Goal: Transaction & Acquisition: Purchase product/service

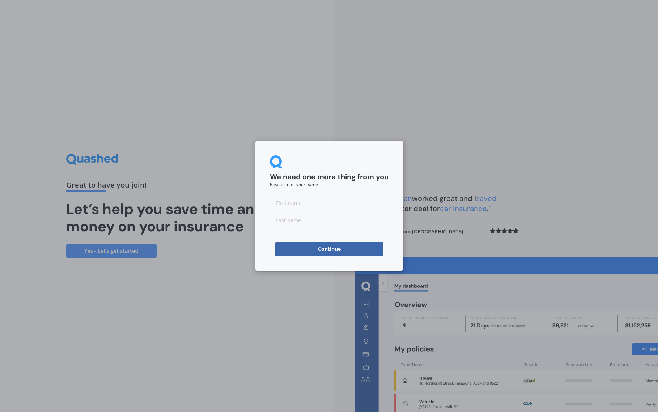
click at [305, 205] on input at bounding box center [329, 203] width 119 height 14
type input "Roman"
type input "[PERSON_NAME]"
click at [263, 238] on div "We need one more thing from you Please enter your name [PERSON_NAME] Continue" at bounding box center [329, 206] width 148 height 130
click at [305, 254] on button "Continue" at bounding box center [329, 249] width 109 height 14
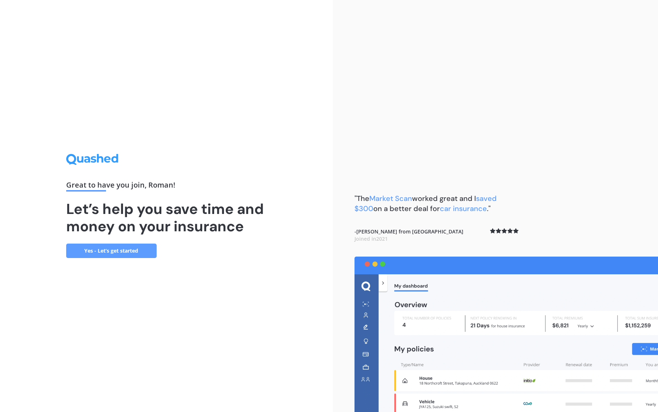
click at [134, 244] on link "Yes - Let’s get started" at bounding box center [111, 251] width 90 height 14
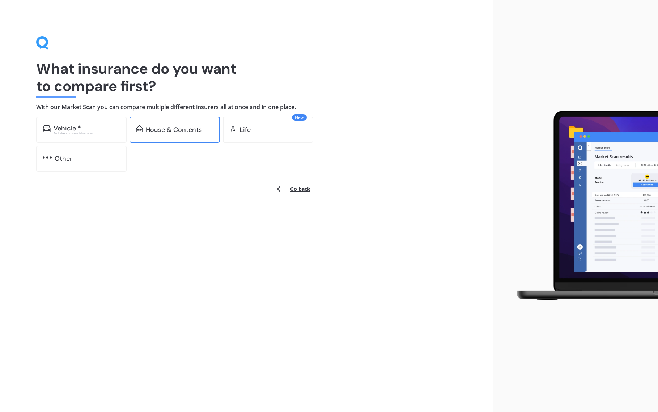
click at [156, 126] on div "House & Contents" at bounding box center [174, 129] width 56 height 7
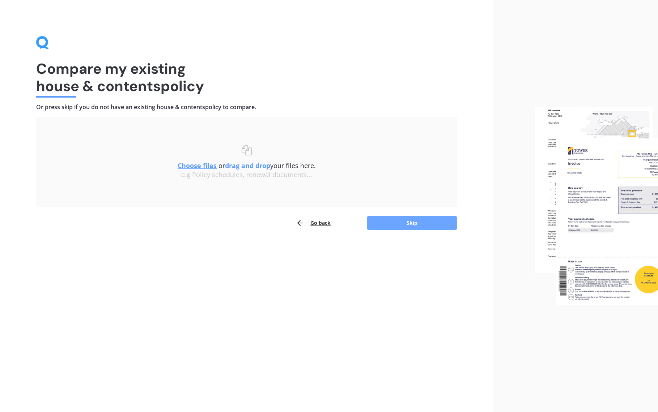
click at [419, 229] on button "Skip" at bounding box center [412, 223] width 90 height 14
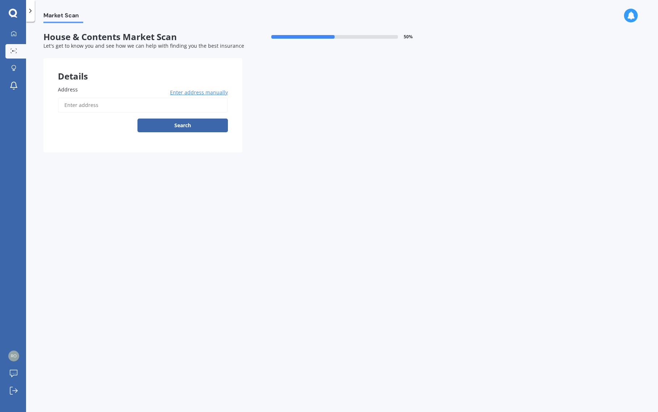
click at [161, 108] on input "Address" at bounding box center [143, 105] width 170 height 15
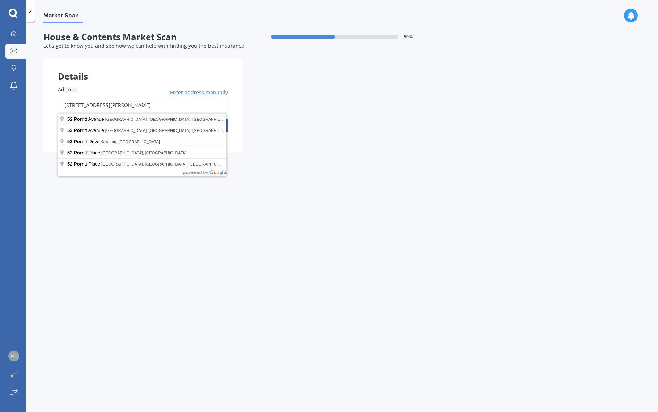
type input "[STREET_ADDRESS][PERSON_NAME]"
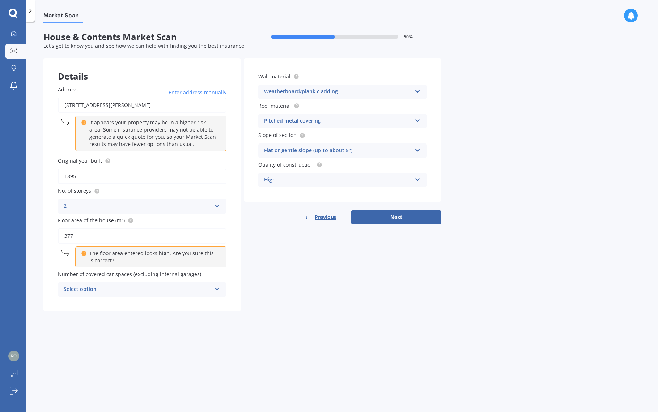
click at [196, 290] on div "Select option" at bounding box center [138, 289] width 148 height 9
click at [102, 330] on div "2" at bounding box center [142, 329] width 168 height 13
click at [396, 221] on button "Next" at bounding box center [396, 218] width 90 height 14
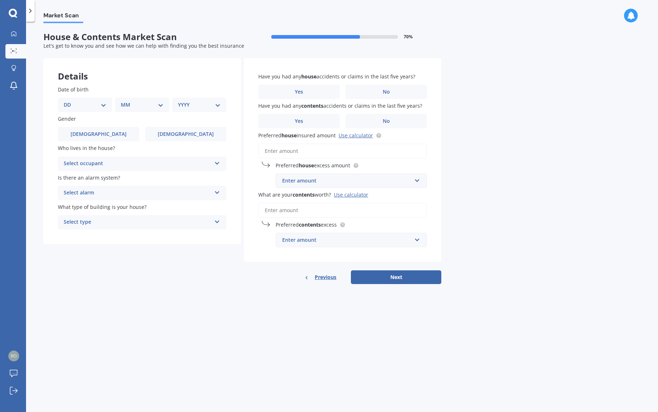
click at [101, 108] on select "DD 01 02 03 04 05 06 07 08 09 10 11 12 13 14 15 16 17 18 19 20 21 22 23 24 25 2…" at bounding box center [85, 105] width 43 height 8
select select "05"
click at [69, 101] on select "DD 01 02 03 04 05 06 07 08 09 10 11 12 13 14 15 16 17 18 19 20 21 22 23 24 25 2…" at bounding box center [85, 105] width 43 height 8
click at [136, 107] on select "MM 01 02 03 04 05 06 07 08 09 10 11 12" at bounding box center [142, 105] width 43 height 8
click at [124, 101] on select "MM 01 02 03 04 05 06 07 08 09 10 11 12" at bounding box center [144, 105] width 40 height 8
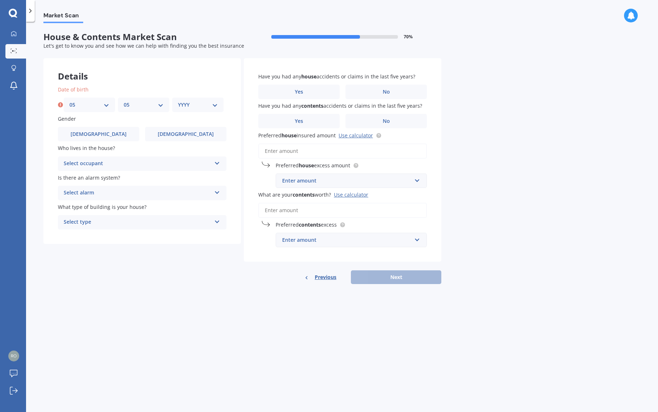
click at [139, 109] on div "MM 01 02 03 04 05 06 07 08 09 10 11 12" at bounding box center [143, 105] width 51 height 14
click at [150, 106] on select "MM 01 02 03 04 05 06 07 08 09 10 11 12" at bounding box center [144, 105] width 40 height 8
select select "06"
click at [124, 101] on select "MM 01 02 03 04 05 06 07 08 09 10 11 12" at bounding box center [144, 105] width 40 height 8
click at [194, 105] on select "YYYY 2009 2008 2007 2006 2005 2004 2003 2002 2001 2000 1999 1998 1997 1996 1995…" at bounding box center [198, 105] width 40 height 8
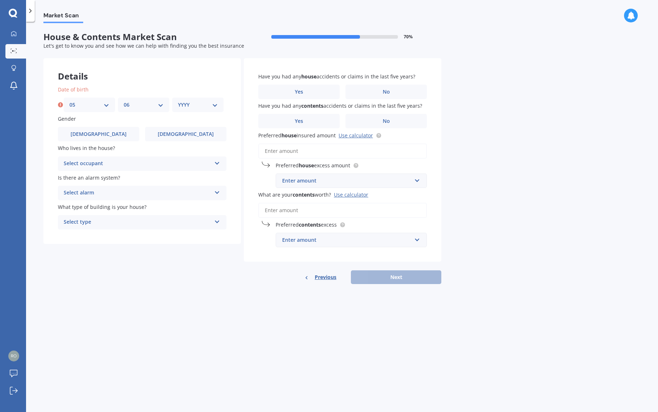
select select "1979"
click at [178, 101] on select "YYYY 2009 2008 2007 2006 2005 2004 2003 2002 2001 2000 1999 1998 1997 1996 1995…" at bounding box center [198, 105] width 40 height 8
click at [105, 169] on div "Select occupant Owner Owner + Boarder" at bounding box center [142, 164] width 169 height 14
click at [101, 179] on div "Owner" at bounding box center [142, 177] width 168 height 13
click at [117, 194] on div "Select alarm" at bounding box center [138, 193] width 148 height 9
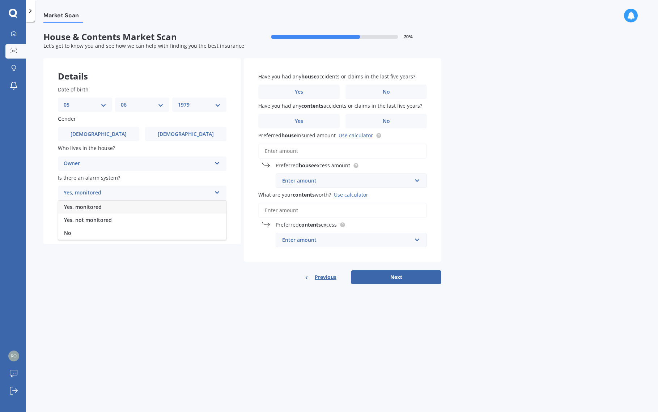
click at [113, 209] on div "Yes, monitored" at bounding box center [142, 207] width 168 height 13
click at [123, 223] on div "Select type" at bounding box center [138, 222] width 148 height 9
click at [122, 242] on div "Freestanding" at bounding box center [142, 236] width 168 height 13
click at [367, 94] on label "No" at bounding box center [385, 92] width 81 height 14
click at [0, 0] on input "No" at bounding box center [0, 0] width 0 height 0
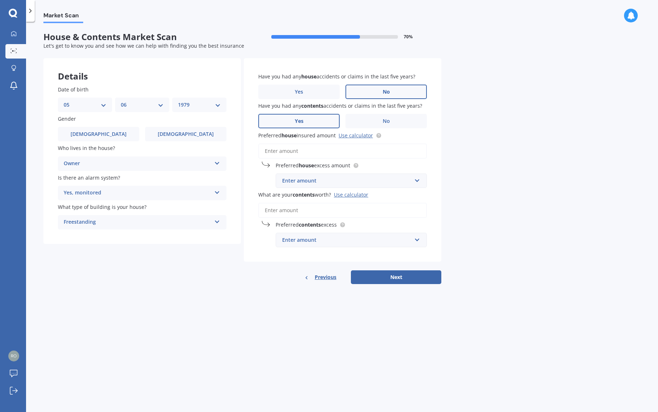
click at [322, 117] on label "Yes" at bounding box center [298, 121] width 81 height 14
click at [0, 0] on input "Yes" at bounding box center [0, 0] width 0 height 0
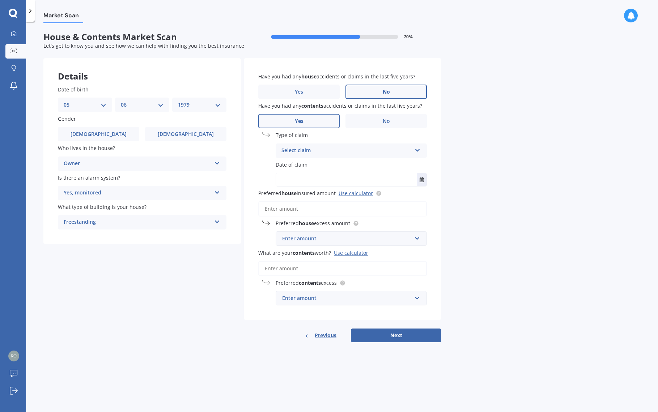
click at [398, 150] on div "Select claim" at bounding box center [346, 150] width 130 height 9
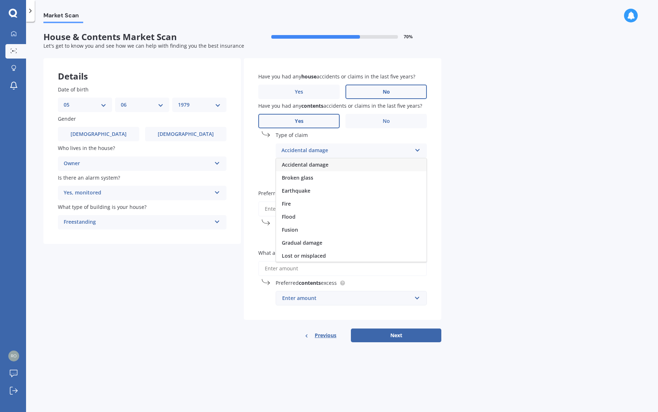
click at [324, 167] on span "Accidental damage" at bounding box center [305, 164] width 47 height 7
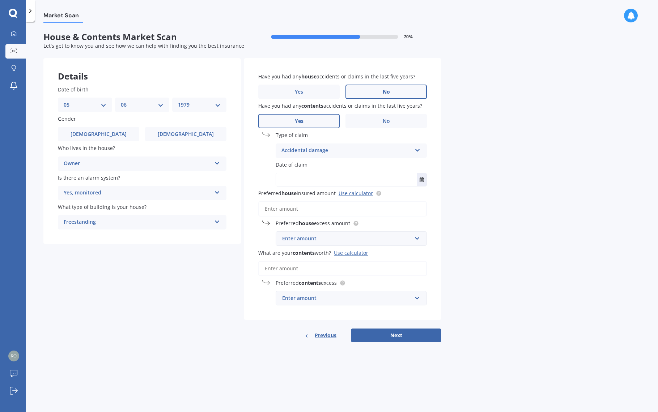
click at [300, 208] on input "Preferred house insured amount Use calculator" at bounding box center [342, 208] width 169 height 15
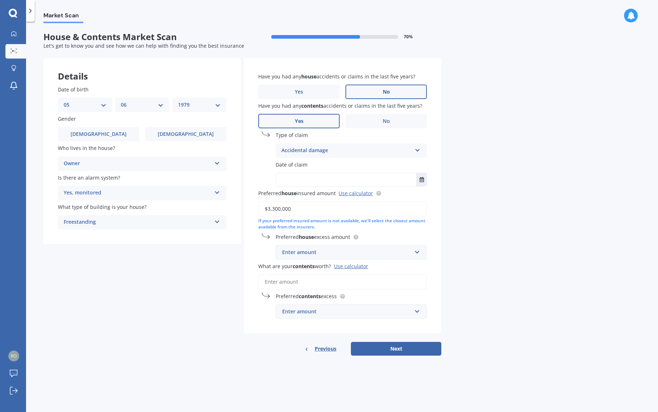
type input "$3,300,000"
click at [482, 204] on div "Market Scan House & Contents Market Scan 70 % Let's get to know you and see how…" at bounding box center [342, 218] width 632 height 391
click at [415, 255] on input "text" at bounding box center [348, 253] width 145 height 14
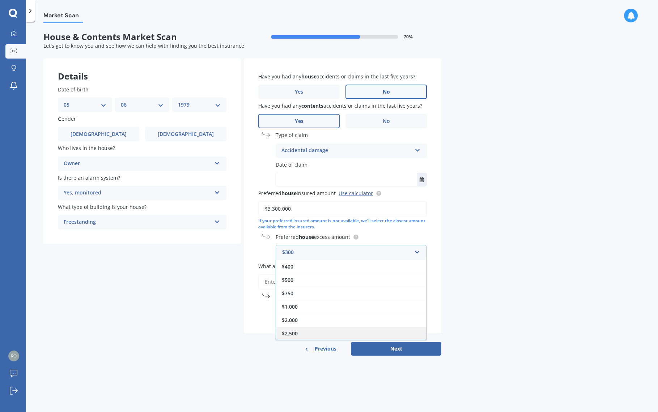
click at [301, 337] on div "$2,500" at bounding box center [351, 333] width 150 height 13
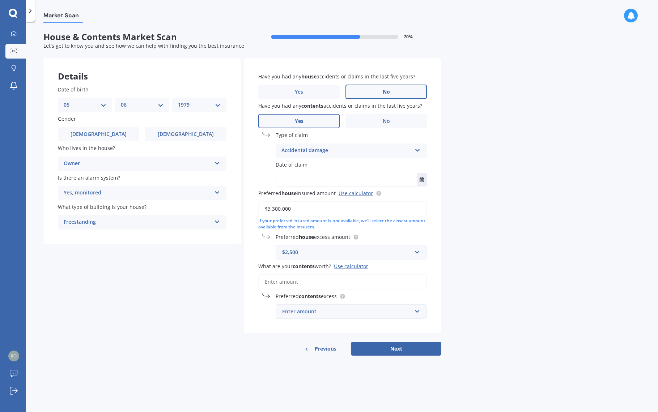
click at [320, 279] on input "What are your contents worth? Use calculator" at bounding box center [342, 282] width 169 height 15
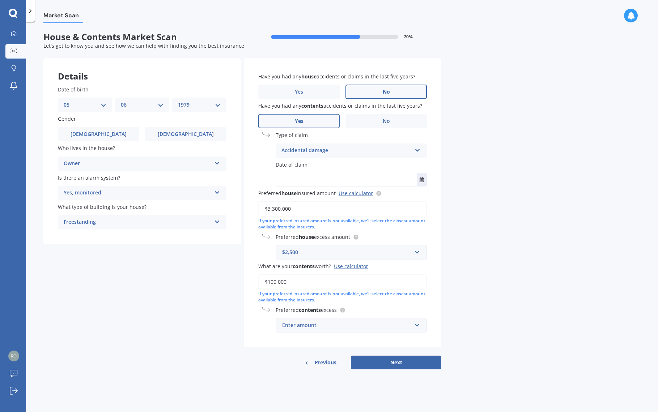
drag, startPoint x: 274, startPoint y: 282, endPoint x: 299, endPoint y: 282, distance: 25.3
click at [299, 282] on input "$100,000" at bounding box center [342, 282] width 169 height 15
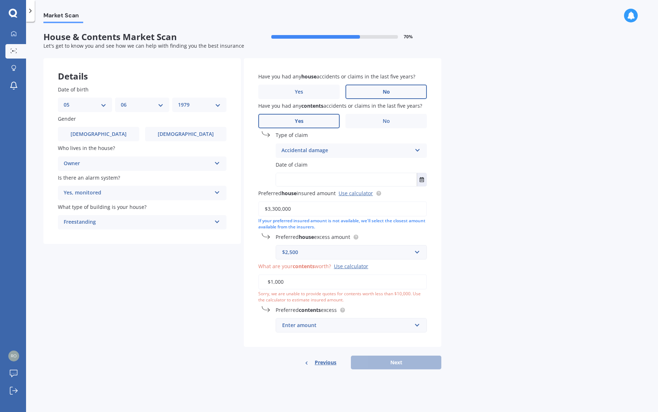
click at [481, 280] on div "Market Scan House & Contents Market Scan 70 % Let's get to know you and see how…" at bounding box center [342, 218] width 632 height 391
click at [408, 328] on div "Enter amount" at bounding box center [346, 326] width 129 height 8
click at [331, 316] on div "$1,000" at bounding box center [351, 311] width 150 height 13
click at [316, 286] on input "$1,000" at bounding box center [342, 282] width 169 height 15
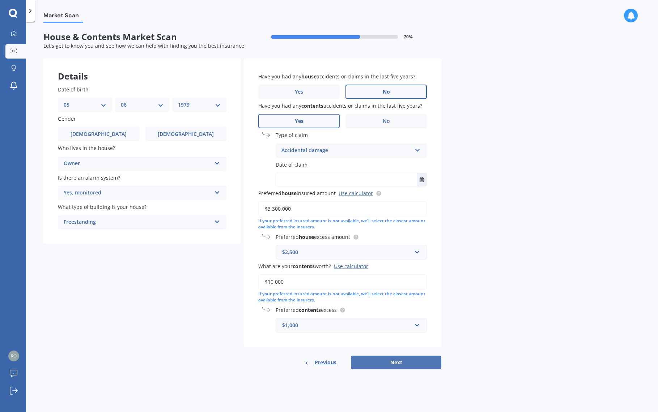
type input "$10,000"
click at [414, 364] on button "Next" at bounding box center [396, 363] width 90 height 14
click at [350, 175] on input "text" at bounding box center [346, 179] width 141 height 13
click at [418, 178] on button "Select date" at bounding box center [422, 179] width 10 height 13
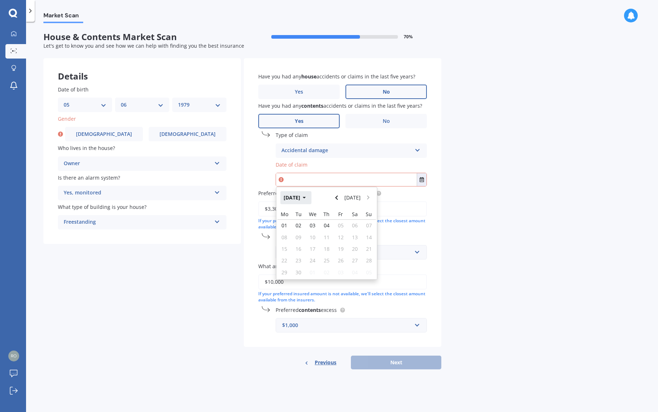
click at [306, 195] on button "[DATE]" at bounding box center [295, 197] width 31 height 13
click at [313, 221] on span "Feb" at bounding box center [314, 221] width 9 height 7
click at [306, 200] on icon "button" at bounding box center [304, 197] width 3 height 5
click at [300, 199] on icon "button" at bounding box center [299, 197] width 3 height 5
click at [344, 228] on span "2021" at bounding box center [339, 231] width 12 height 7
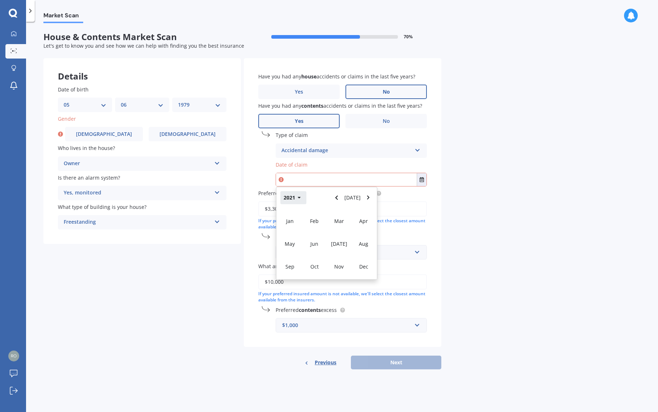
click at [301, 196] on button "2021" at bounding box center [293, 197] width 26 height 13
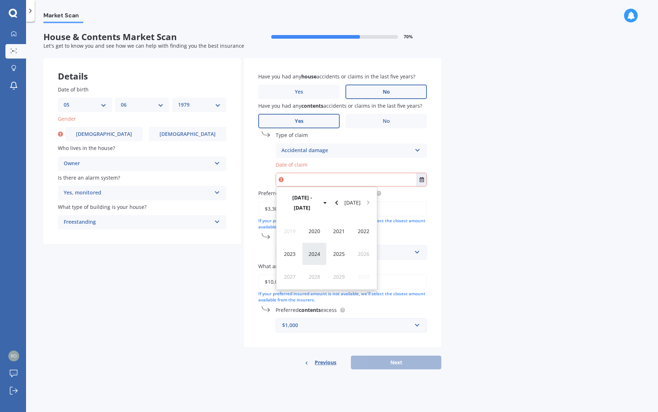
click at [308, 243] on div "2024" at bounding box center [314, 254] width 25 height 23
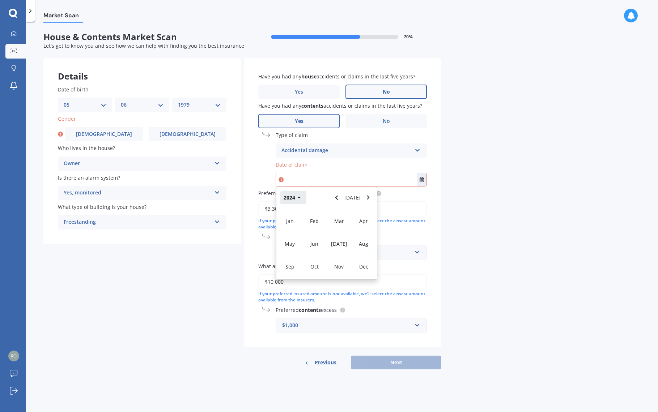
click at [294, 196] on button "2024" at bounding box center [293, 197] width 26 height 13
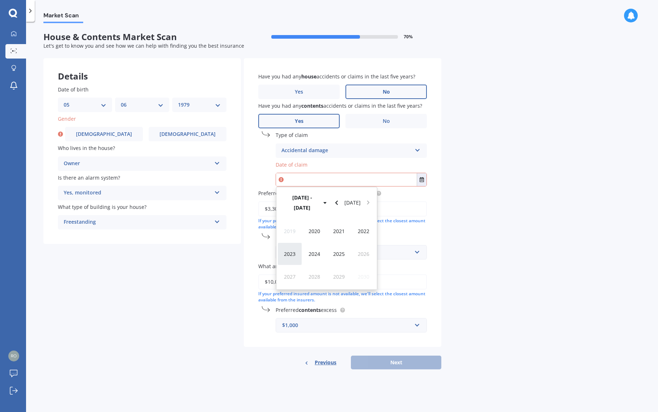
click at [289, 243] on div "2023" at bounding box center [289, 254] width 25 height 23
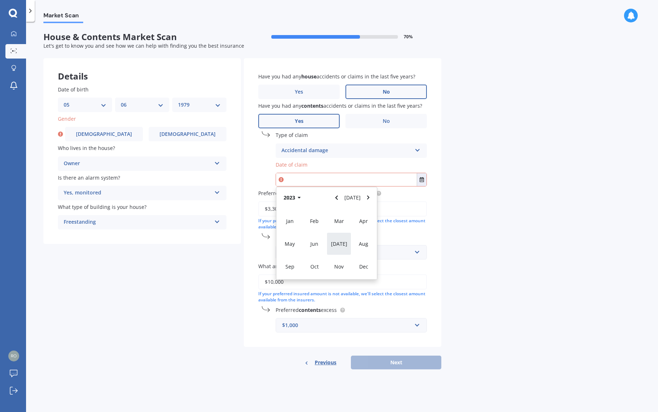
click at [341, 241] on div "[DATE]" at bounding box center [339, 244] width 25 height 23
click at [327, 233] on span "06" at bounding box center [327, 234] width 6 height 7
type input "[DATE]"
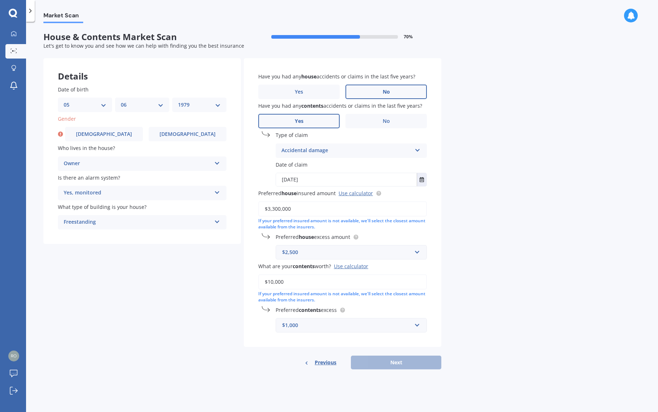
click at [258, 160] on div "Have you had any house accidents or claims in the last five years? Yes No Have …" at bounding box center [342, 202] width 197 height 289
click at [76, 135] on label "[DEMOGRAPHIC_DATA]" at bounding box center [104, 134] width 78 height 14
click at [0, 0] on input "[DEMOGRAPHIC_DATA]" at bounding box center [0, 0] width 0 height 0
click at [380, 369] on button "Next" at bounding box center [396, 363] width 90 height 14
select select "05"
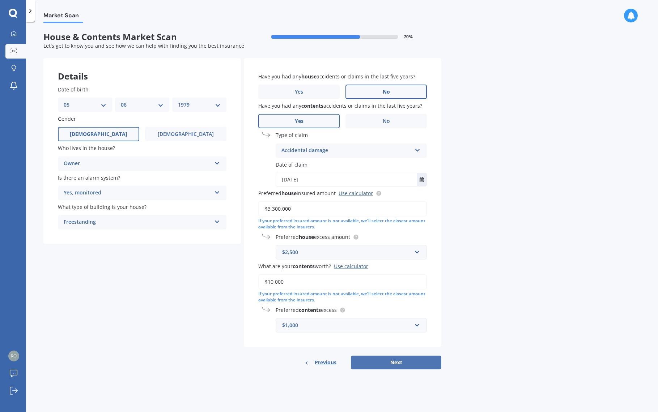
select select "06"
select select "1979"
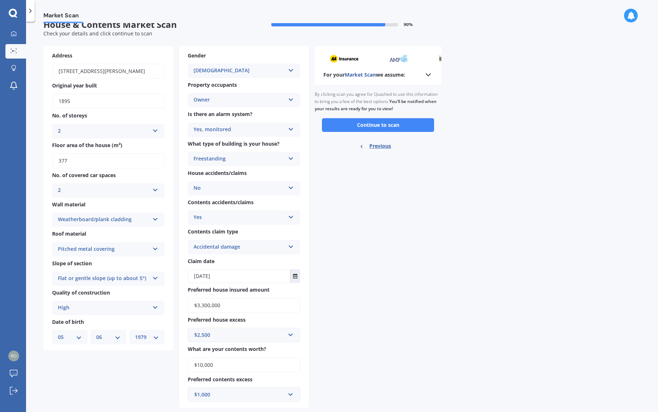
scroll to position [29, 0]
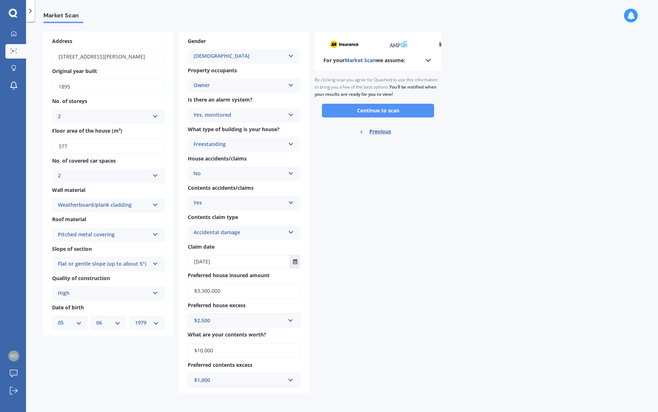
click at [368, 106] on button "Continue to scan" at bounding box center [378, 111] width 112 height 14
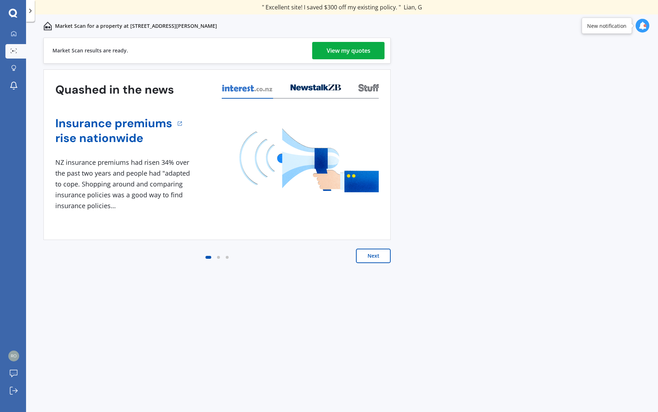
click at [374, 256] on button "Next" at bounding box center [373, 256] width 35 height 14
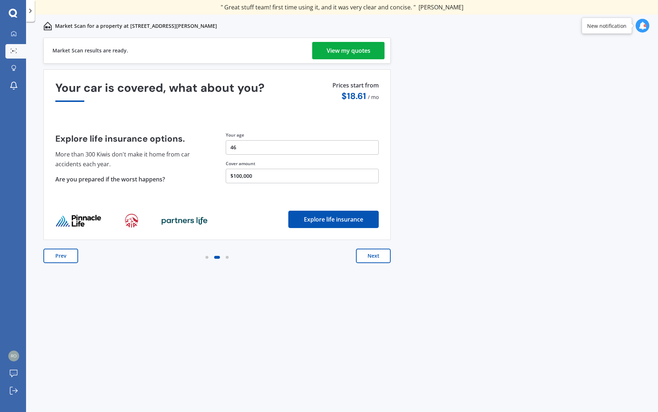
click at [372, 254] on button "Next" at bounding box center [373, 256] width 35 height 14
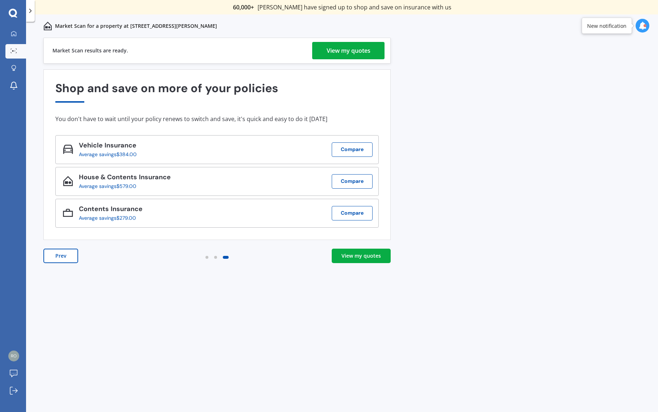
click at [353, 42] on div "View my quotes" at bounding box center [349, 50] width 44 height 17
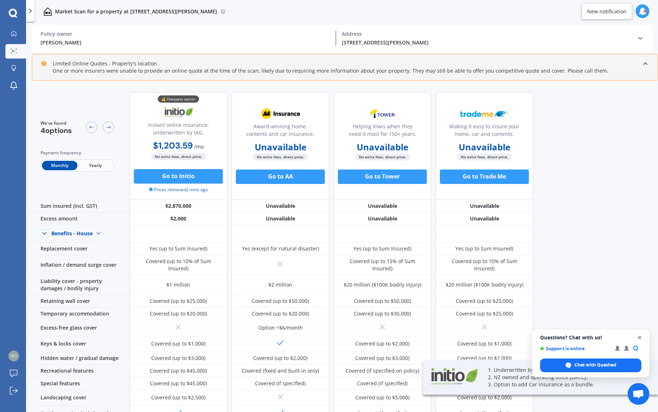
click at [640, 335] on span "Open chat" at bounding box center [639, 337] width 9 height 9
